Goal: Check status: Check status

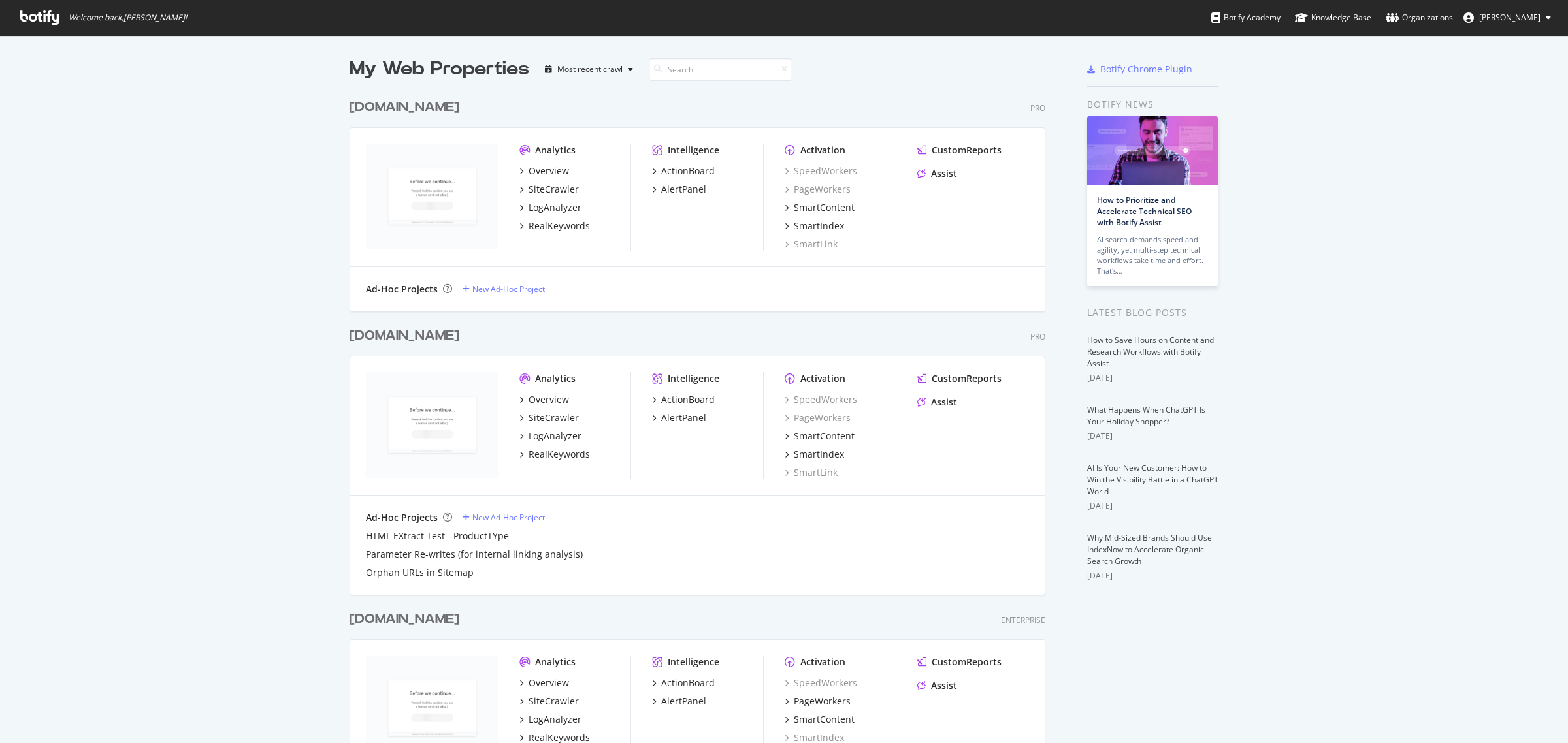
scroll to position [732, 1543]
click at [549, 397] on div "Overview" at bounding box center [549, 399] width 40 height 13
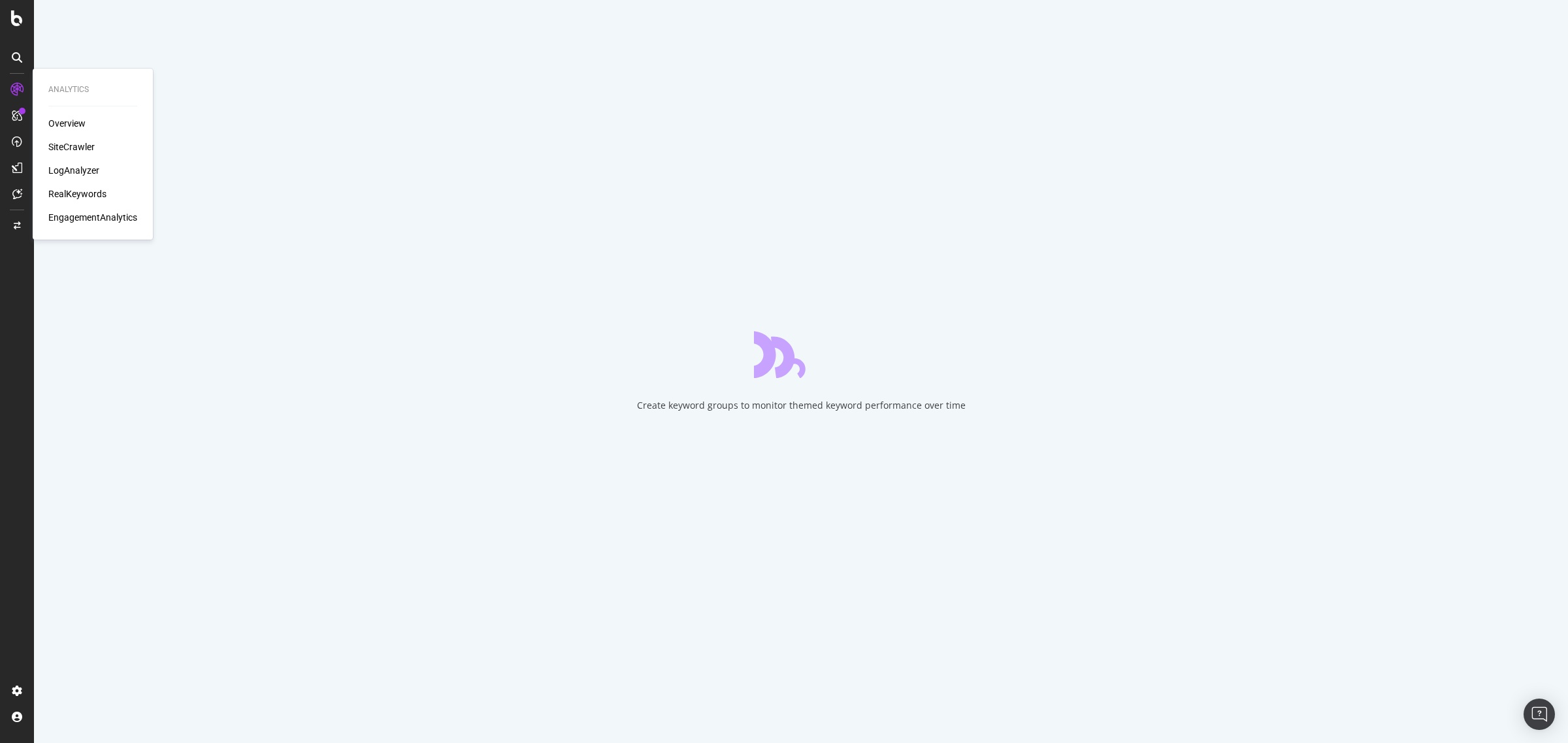
click at [66, 150] on div "SiteCrawler" at bounding box center [71, 147] width 46 height 13
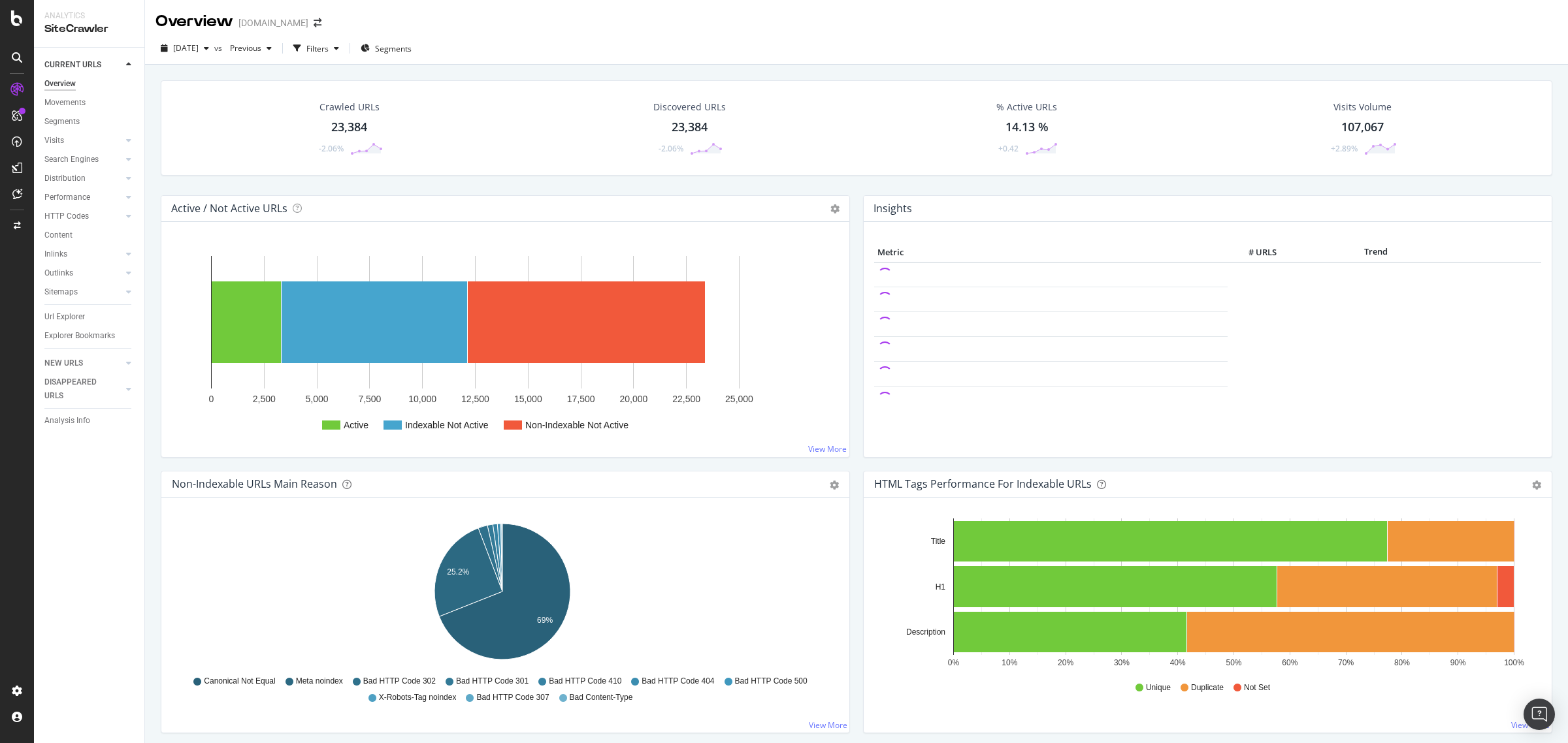
click at [198, 47] on span "[DATE]" at bounding box center [185, 48] width 25 height 11
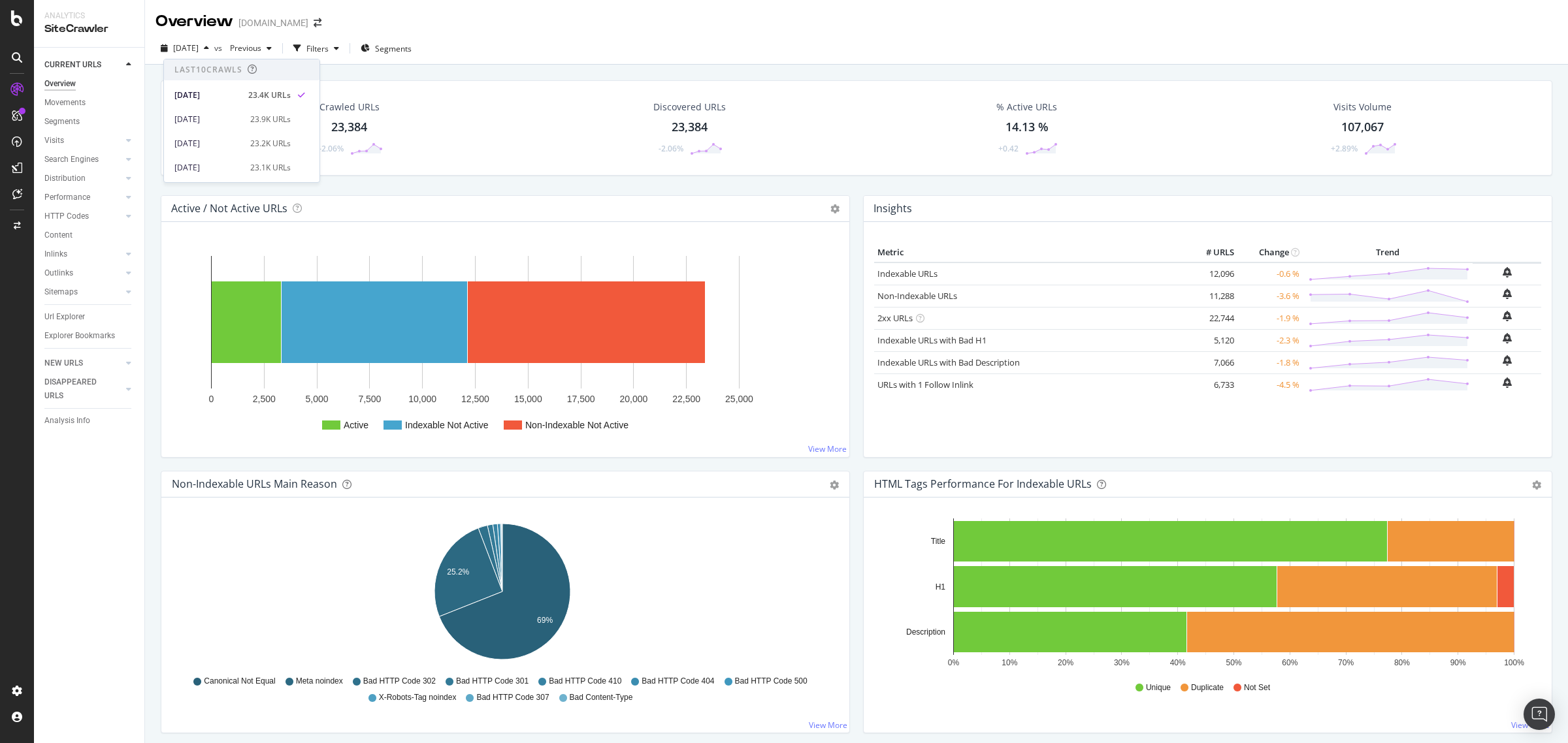
click at [737, 51] on div "[DATE] vs Previous Filters Segments" at bounding box center [857, 51] width 1423 height 26
